Goal: Task Accomplishment & Management: Use online tool/utility

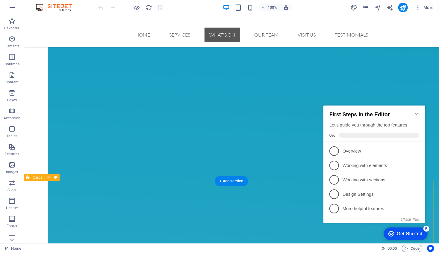
scroll to position [1063, 0]
click at [174, 34] on nav "Home Services Creative Social Hub & Retail Store Your Goals, Together This Abil…" at bounding box center [231, 34] width 283 height 14
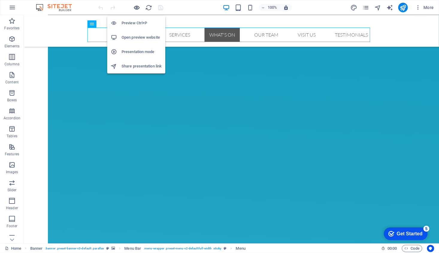
click at [137, 5] on icon "button" at bounding box center [137, 7] width 7 height 7
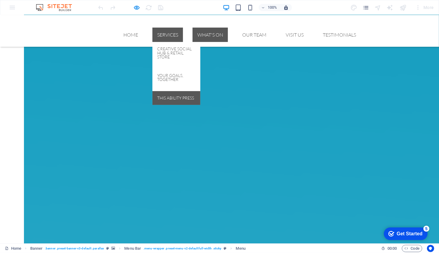
click at [174, 97] on link "This Ability Press" at bounding box center [177, 98] width 48 height 14
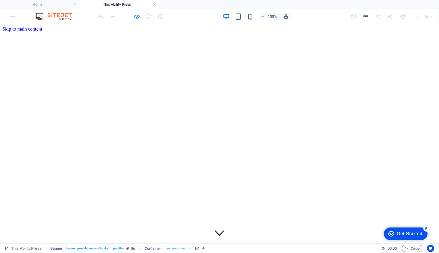
scroll to position [0, 0]
click at [137, 16] on icon "button" at bounding box center [137, 16] width 7 height 7
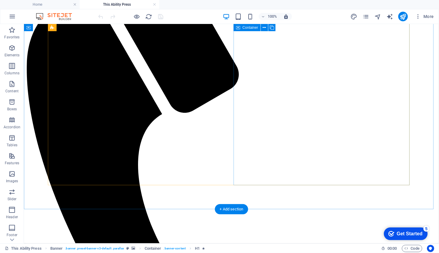
scroll to position [381, 0]
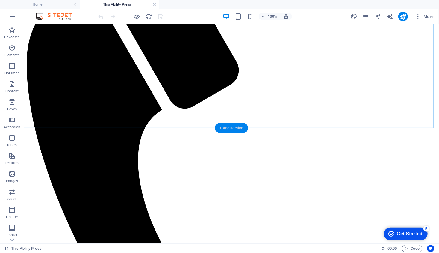
click at [236, 127] on div "+ Add section" at bounding box center [231, 128] width 33 height 10
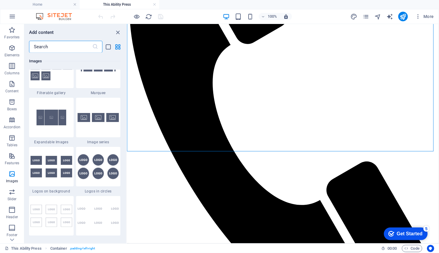
scroll to position [3209, 0]
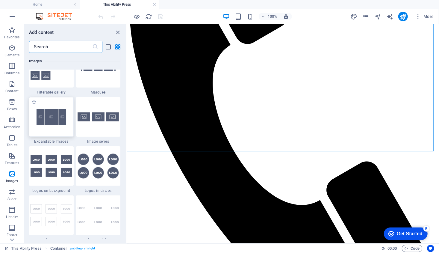
click at [53, 121] on div at bounding box center [51, 117] width 45 height 40
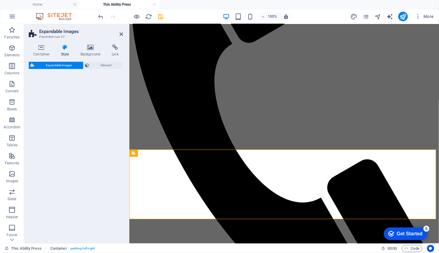
select select "rem"
select select "px"
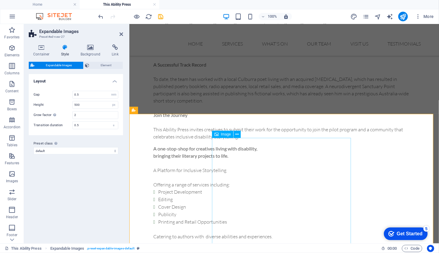
scroll to position [605, 0]
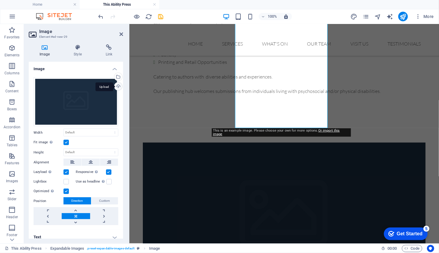
click at [116, 87] on div "Upload" at bounding box center [117, 86] width 9 height 9
